Goal: Consume media (video, audio): Consume media (video, audio)

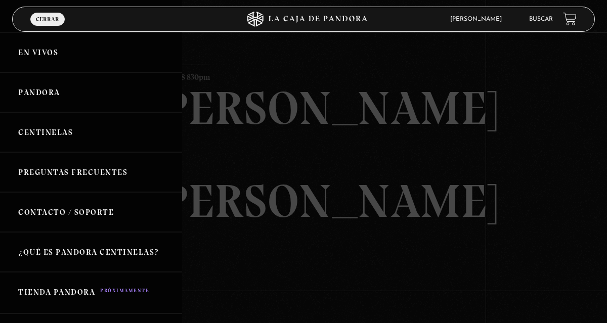
scroll to position [100, 0]
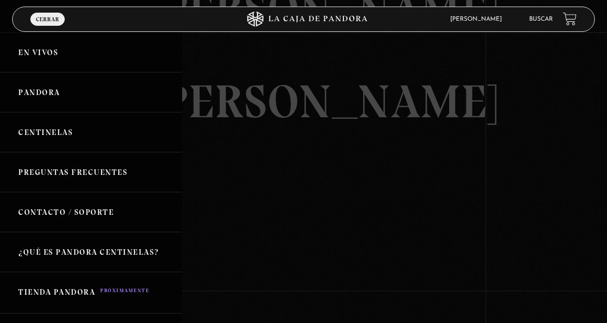
click at [50, 49] on link "En vivos" at bounding box center [91, 52] width 182 height 40
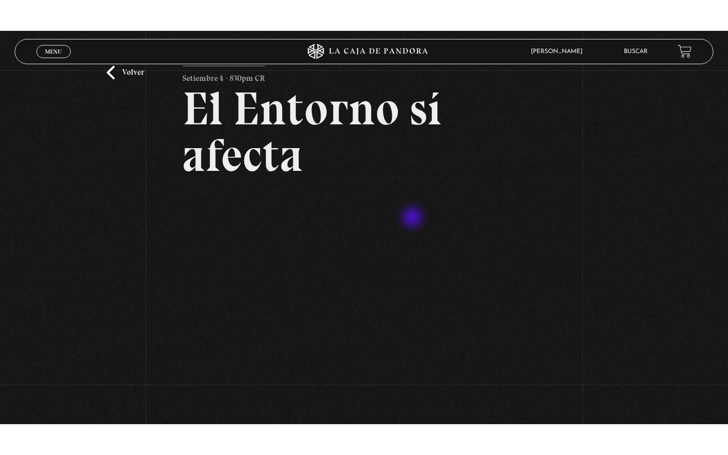
scroll to position [61, 0]
